Goal: Transaction & Acquisition: Purchase product/service

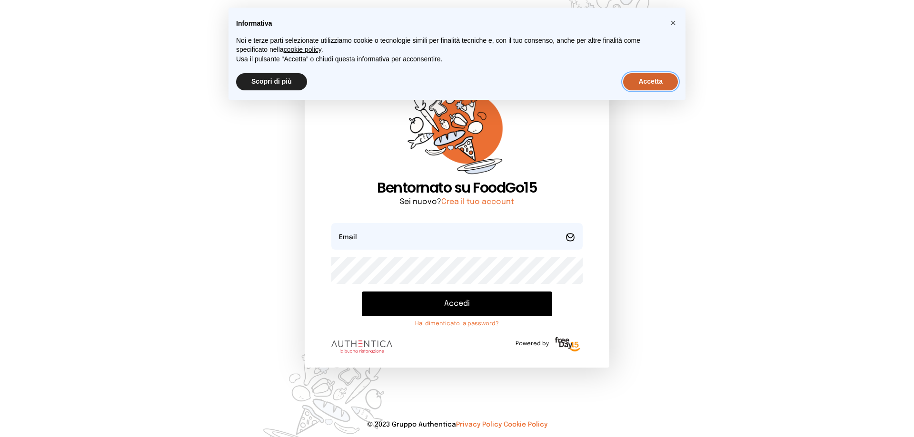
click at [648, 84] on button "Accetta" at bounding box center [650, 81] width 55 height 17
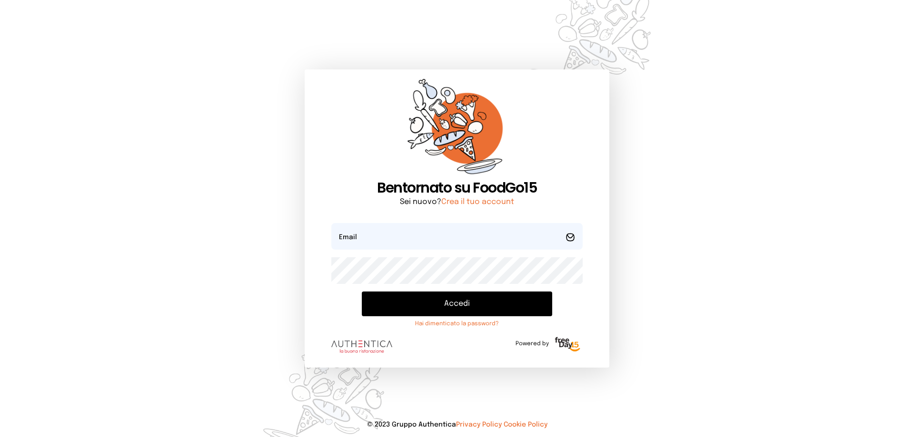
click at [456, 252] on form "Email Password Accedi Hai dimenticato la password? Powered by" at bounding box center [456, 290] width 251 height 135
click at [465, 232] on input "email" at bounding box center [456, 236] width 251 height 27
type input "**********"
click at [466, 303] on button "Accedi" at bounding box center [457, 304] width 190 height 25
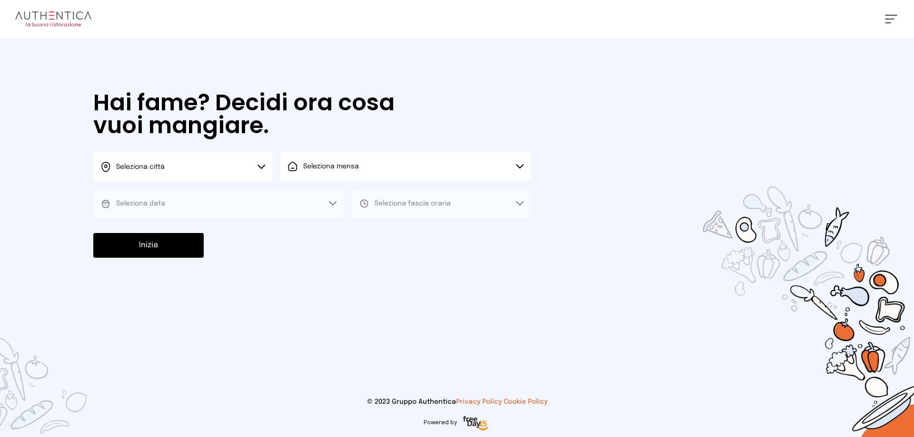
click at [260, 169] on icon at bounding box center [261, 167] width 8 height 5
click at [249, 194] on li "Terni" at bounding box center [182, 195] width 179 height 26
click at [320, 171] on button "Seleziona mensa" at bounding box center [405, 166] width 251 height 29
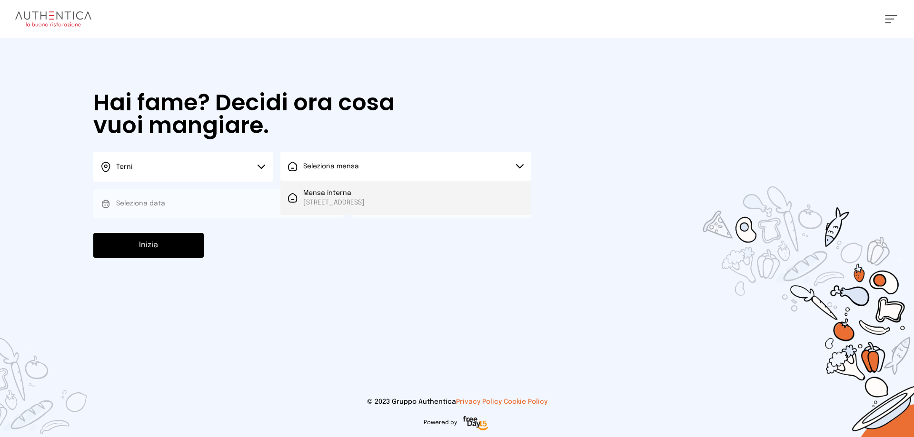
click at [326, 195] on span "Mensa interna" at bounding box center [333, 193] width 61 height 10
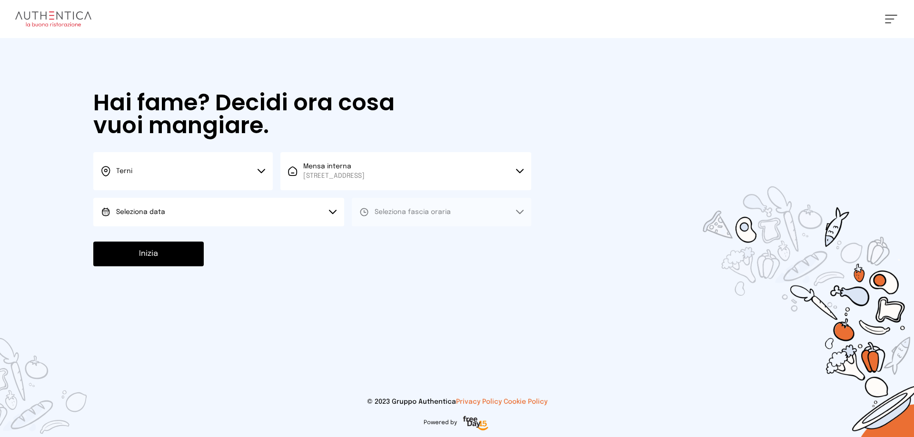
drag, startPoint x: 295, startPoint y: 220, endPoint x: 292, endPoint y: 227, distance: 7.7
click at [294, 221] on button "Seleziona data" at bounding box center [218, 212] width 251 height 29
click at [286, 236] on li "[DATE], [DATE]" at bounding box center [218, 239] width 251 height 25
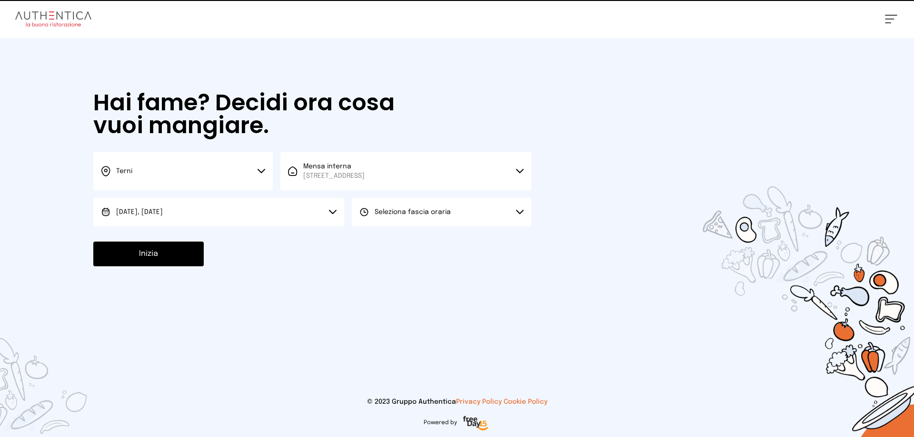
drag, startPoint x: 374, startPoint y: 214, endPoint x: 378, endPoint y: 234, distance: 20.3
click at [375, 214] on div "Seleziona fascia oraria" at bounding box center [404, 213] width 91 height 10
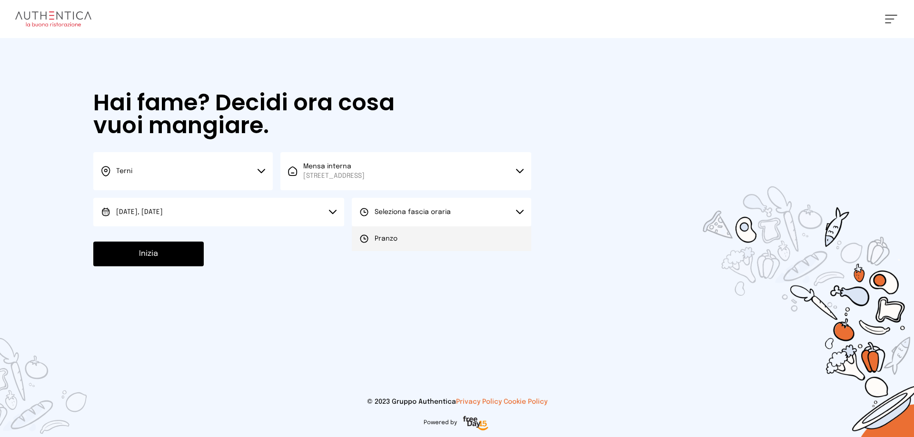
drag, startPoint x: 378, startPoint y: 241, endPoint x: 318, endPoint y: 257, distance: 62.0
click at [378, 243] on span "Pranzo" at bounding box center [386, 239] width 23 height 10
click at [162, 252] on button "Inizia" at bounding box center [148, 254] width 110 height 25
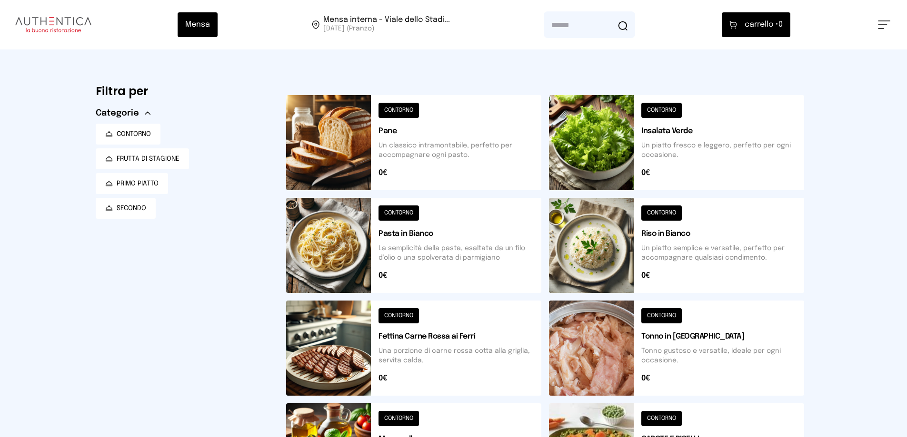
scroll to position [143, 0]
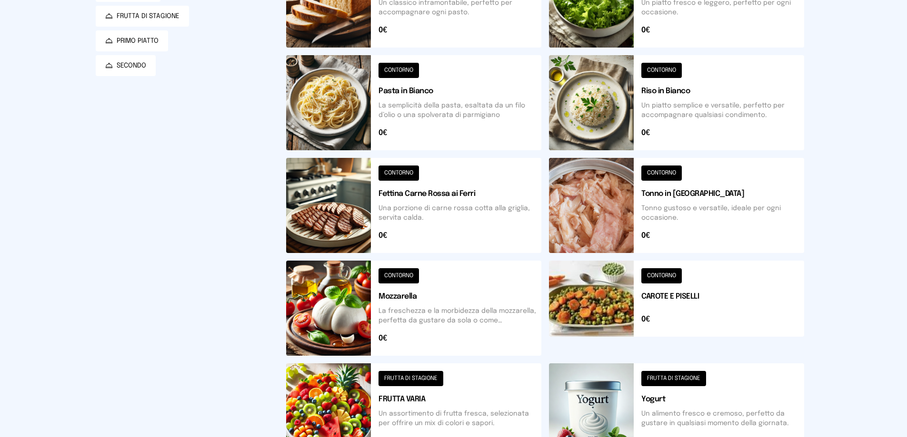
click at [415, 379] on button at bounding box center [413, 411] width 255 height 95
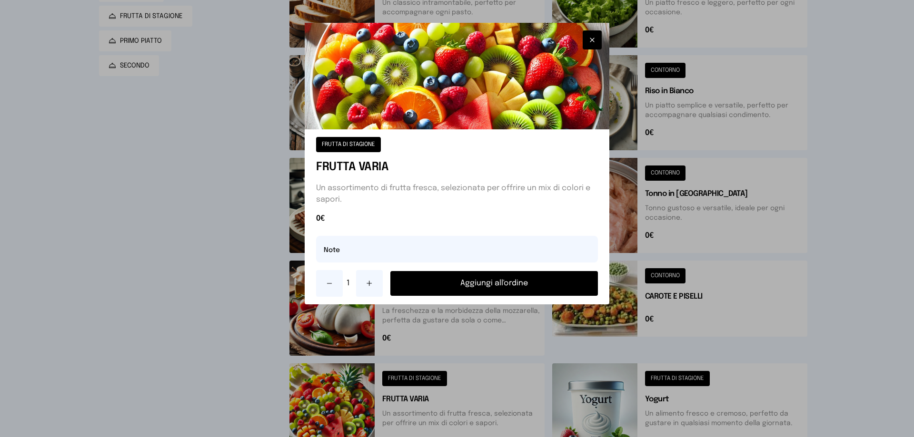
click at [493, 285] on button "Aggiungi all'ordine" at bounding box center [494, 283] width 208 height 25
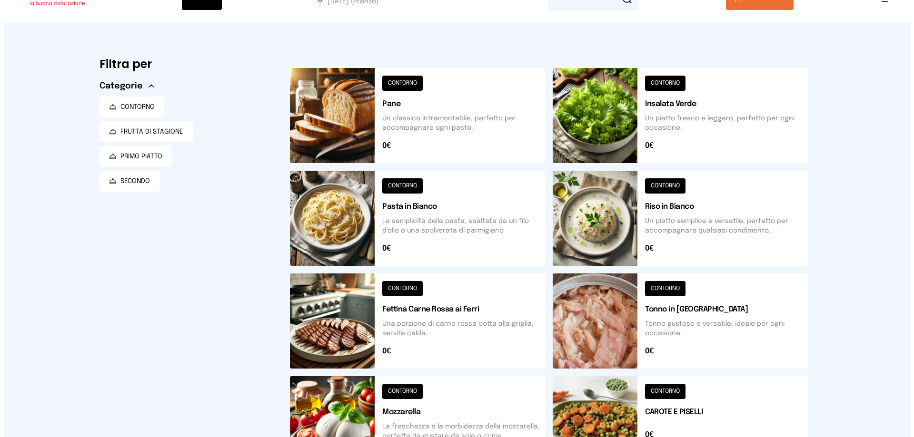
scroll to position [0, 0]
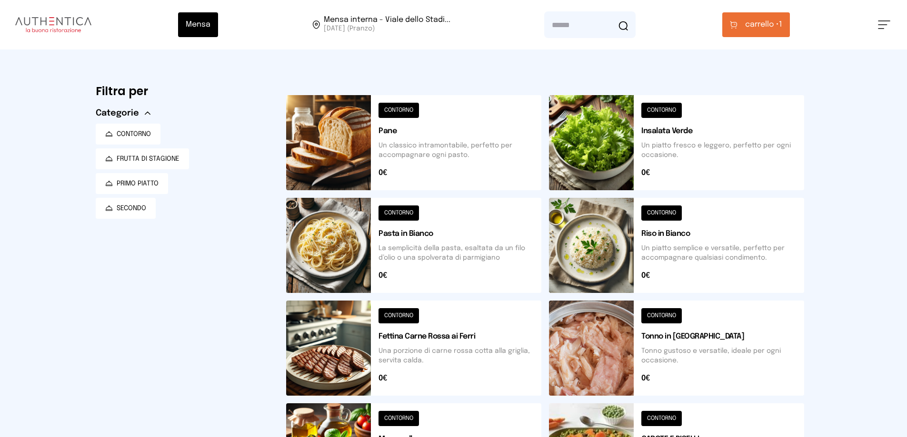
click at [669, 109] on button at bounding box center [676, 142] width 255 height 95
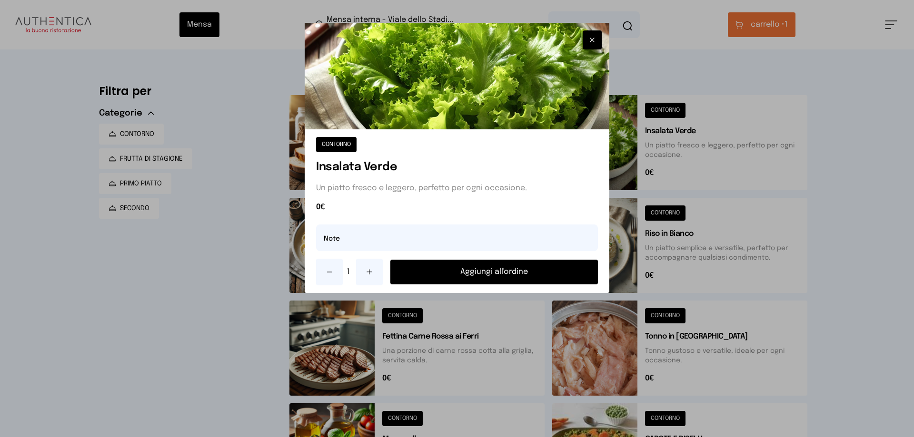
click at [499, 272] on button "Aggiungi all'ordine" at bounding box center [494, 272] width 208 height 25
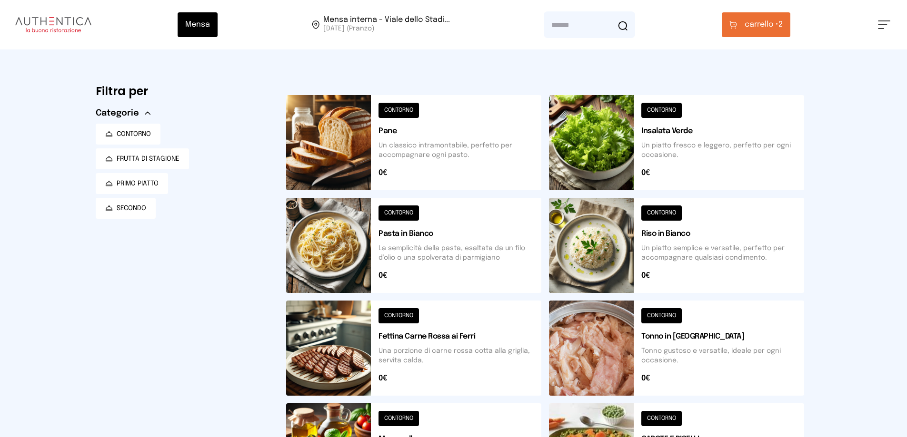
click at [749, 27] on span "carrello •" at bounding box center [761, 24] width 34 height 11
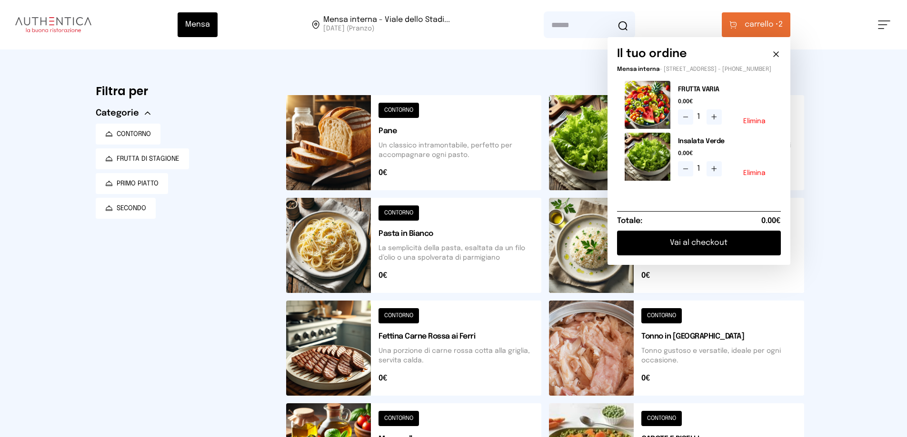
click at [701, 248] on button "Vai al checkout" at bounding box center [699, 243] width 164 height 25
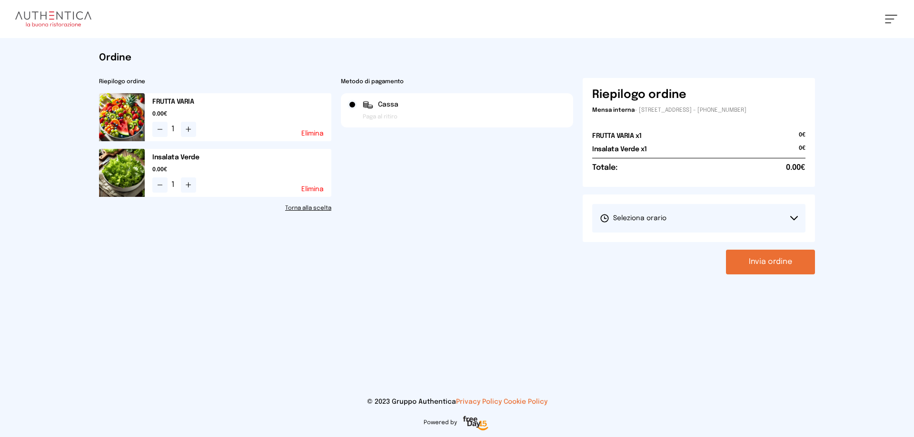
click at [794, 216] on icon at bounding box center [794, 218] width 8 height 5
click at [762, 242] on li "1° Turno (13:00 - 15:00)" at bounding box center [698, 245] width 213 height 25
click at [768, 264] on button "Invia ordine" at bounding box center [770, 262] width 89 height 25
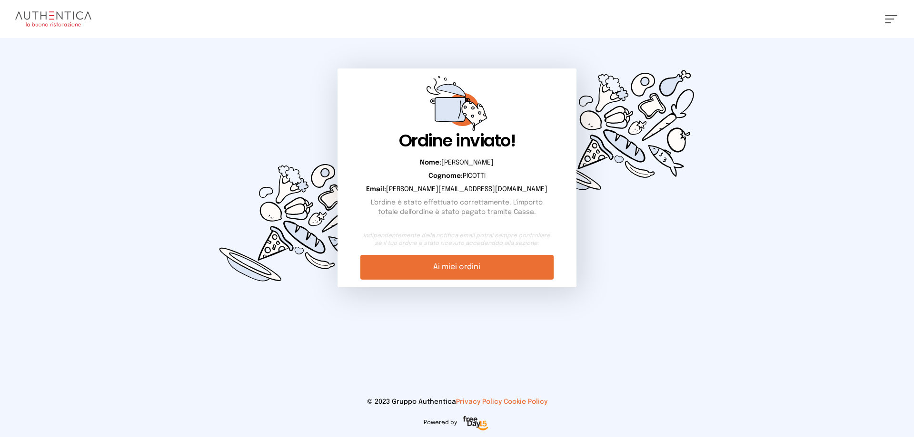
click at [480, 270] on link "Ai miei ordini" at bounding box center [456, 267] width 193 height 25
